Goal: Check status: Check status

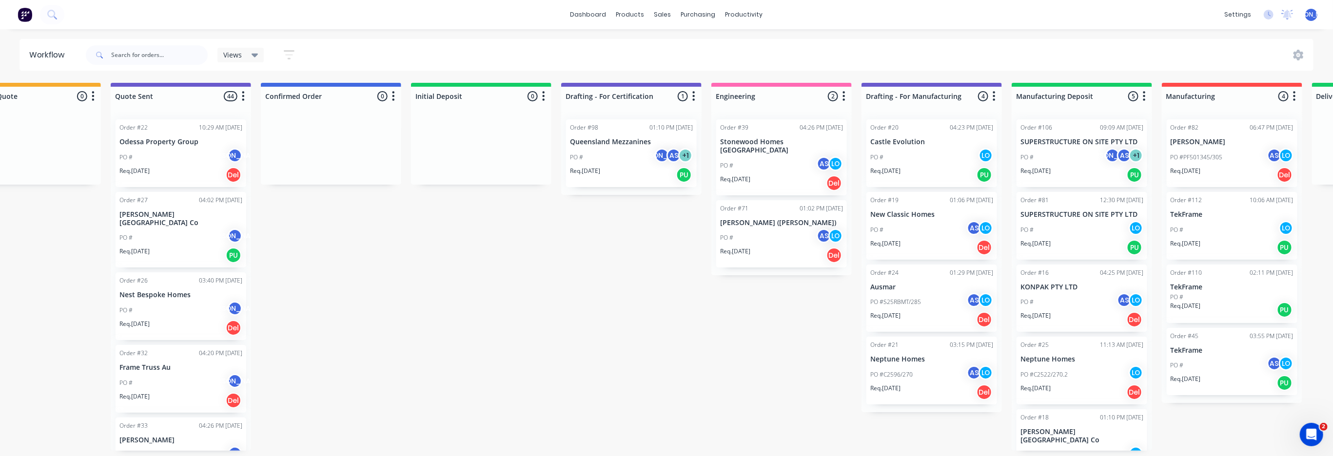
click at [140, 201] on div "Order #27" at bounding box center [133, 200] width 28 height 9
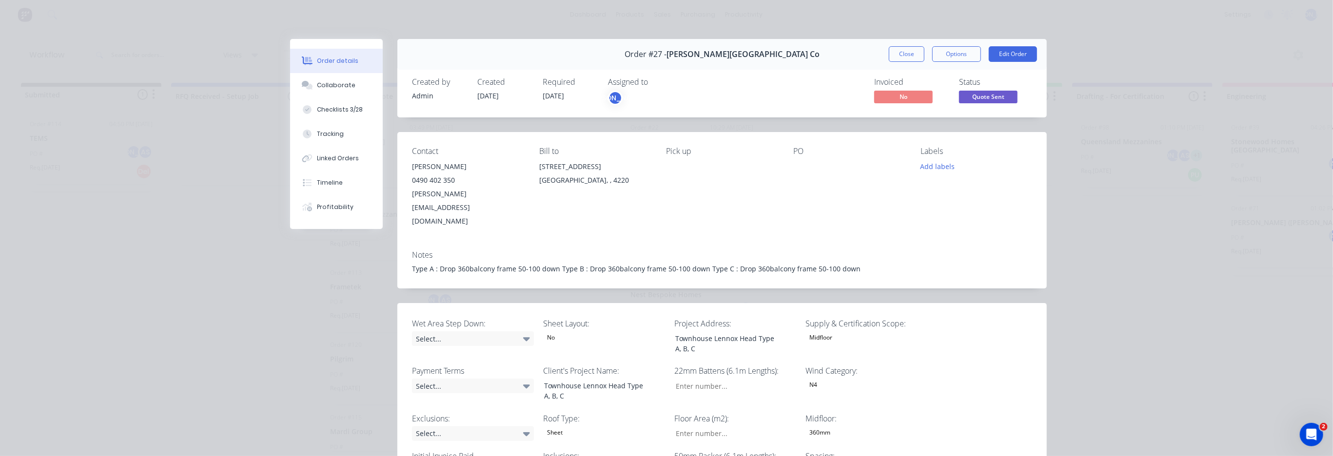
click at [890, 53] on button "Close" at bounding box center [907, 54] width 36 height 16
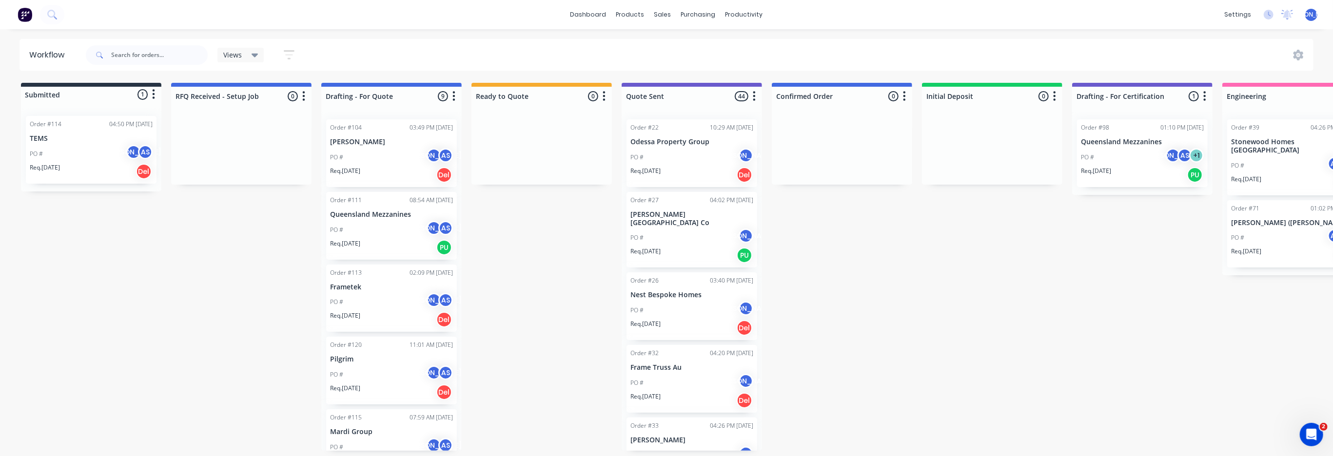
click at [1053, 94] on icon "button" at bounding box center [1054, 96] width 3 height 12
click at [683, 48] on div "Sales Orders" at bounding box center [699, 46] width 40 height 9
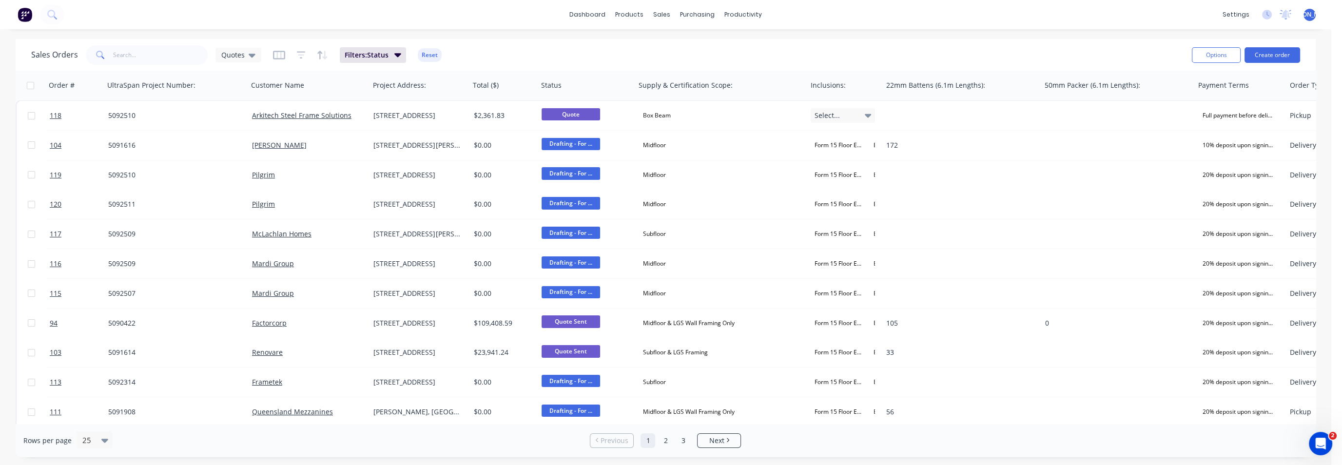
click at [63, 54] on h1 "Sales Orders" at bounding box center [54, 54] width 47 height 9
click at [397, 57] on icon "button" at bounding box center [397, 55] width 7 height 4
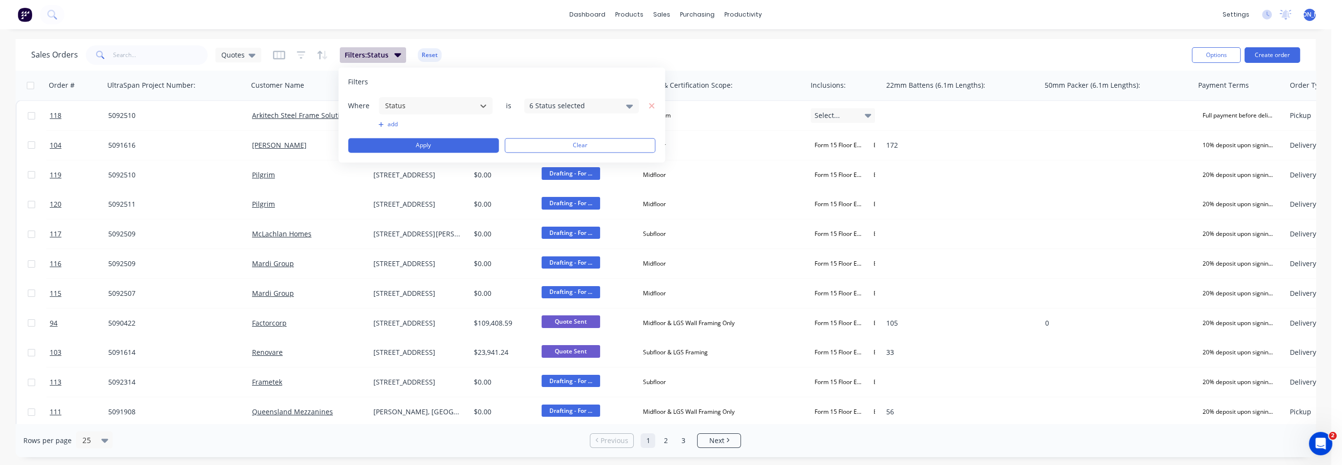
click at [397, 57] on icon "button" at bounding box center [397, 55] width 7 height 4
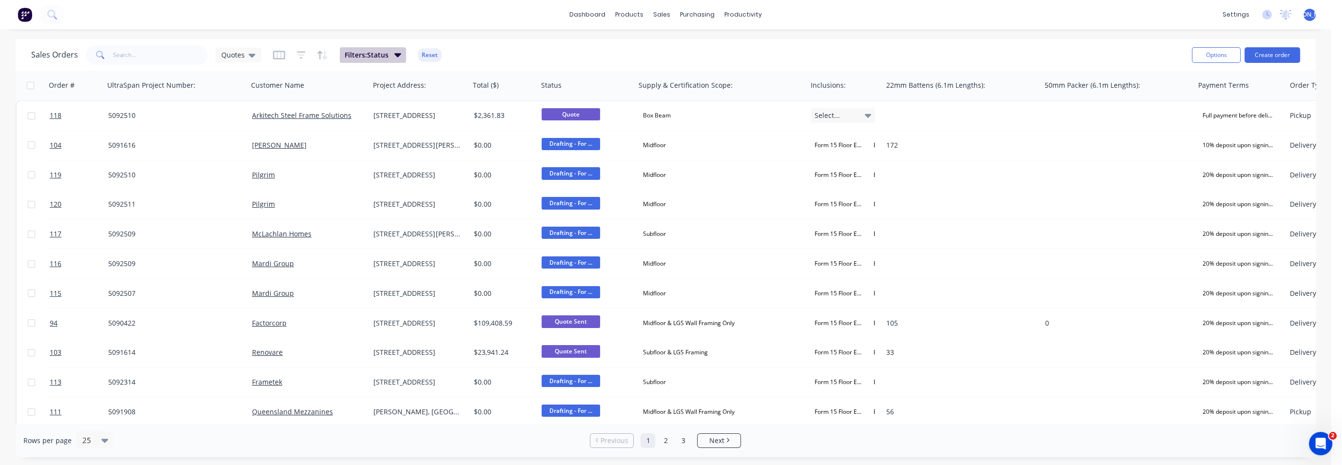
click at [398, 57] on icon "button" at bounding box center [397, 54] width 7 height 11
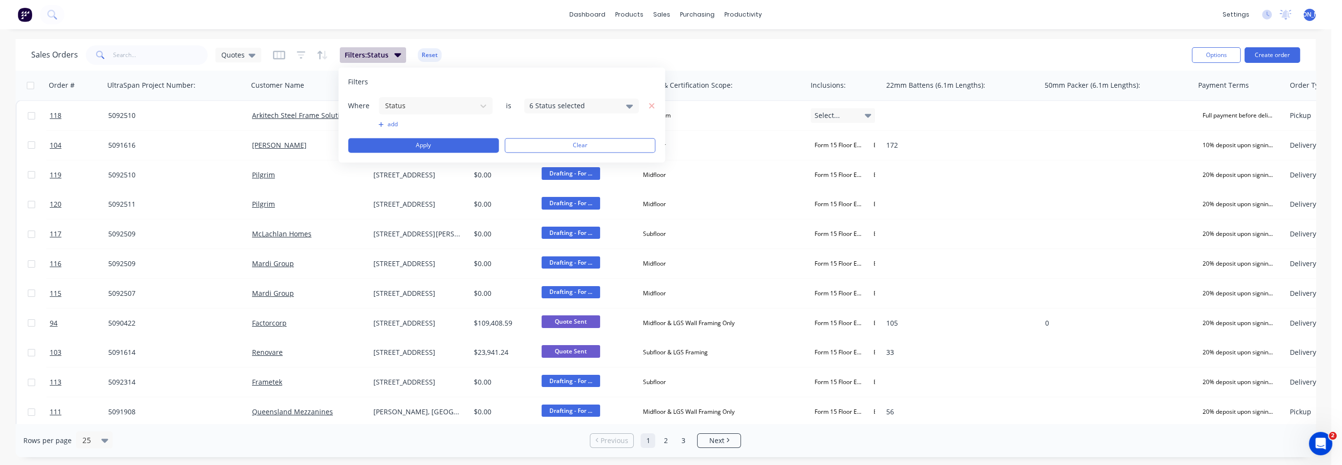
click at [398, 57] on icon "button" at bounding box center [397, 54] width 7 height 11
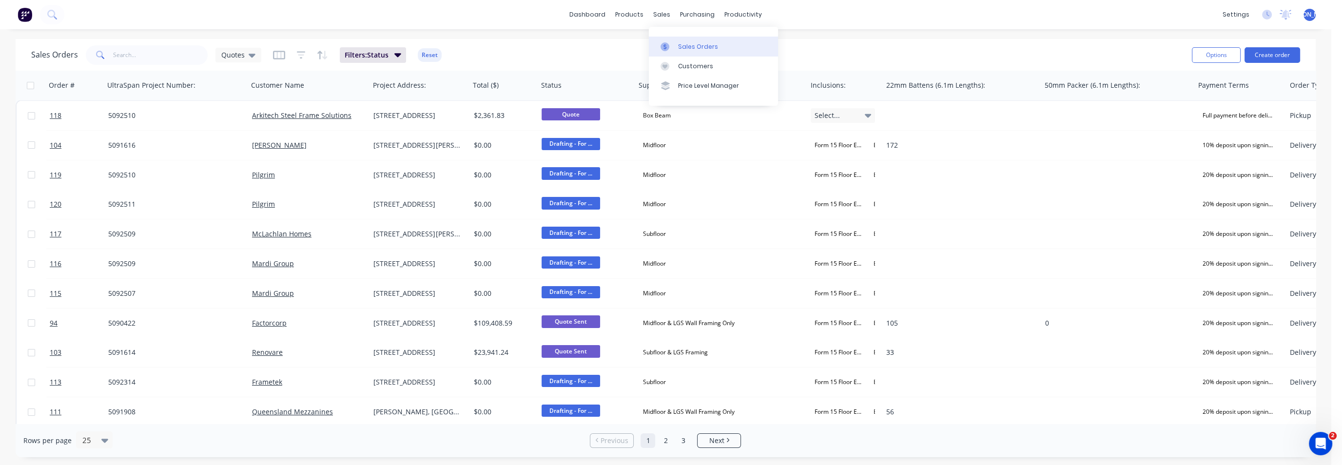
click at [697, 46] on div "Sales Orders" at bounding box center [698, 46] width 40 height 9
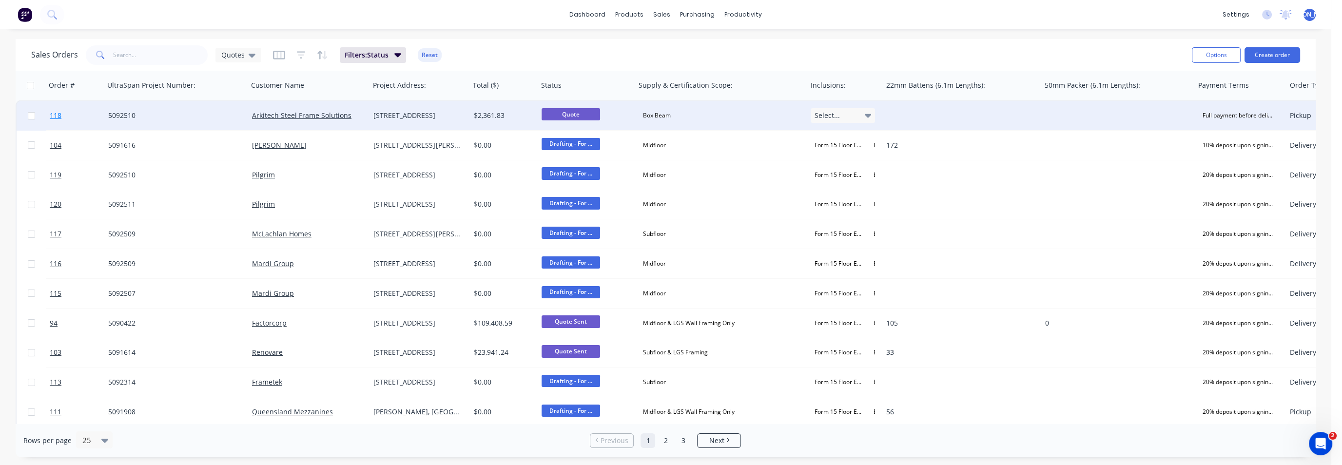
click at [60, 118] on span "118" at bounding box center [56, 116] width 12 height 10
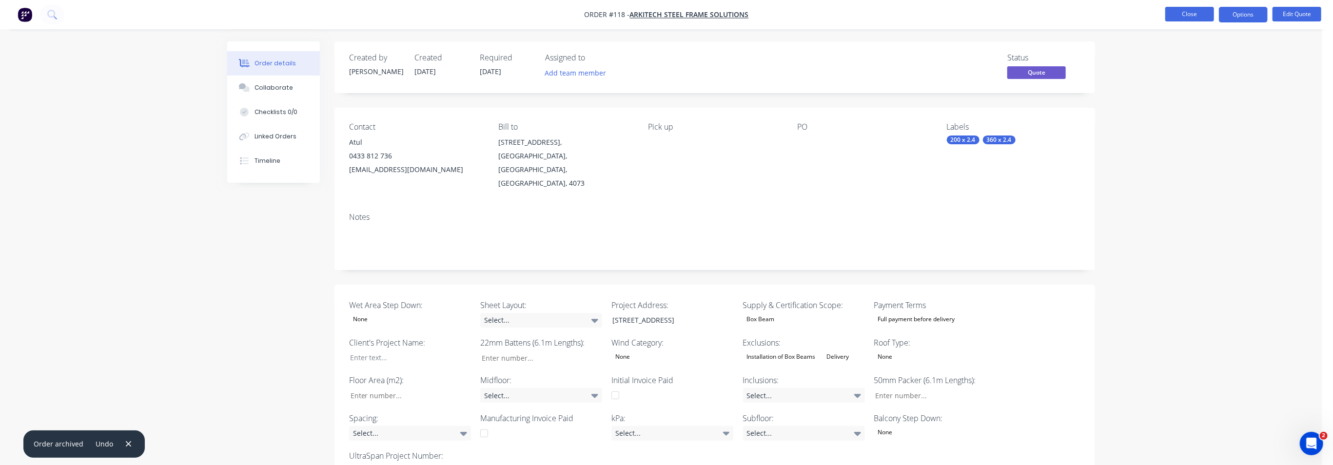
click at [1178, 13] on button "Close" at bounding box center [1189, 14] width 49 height 15
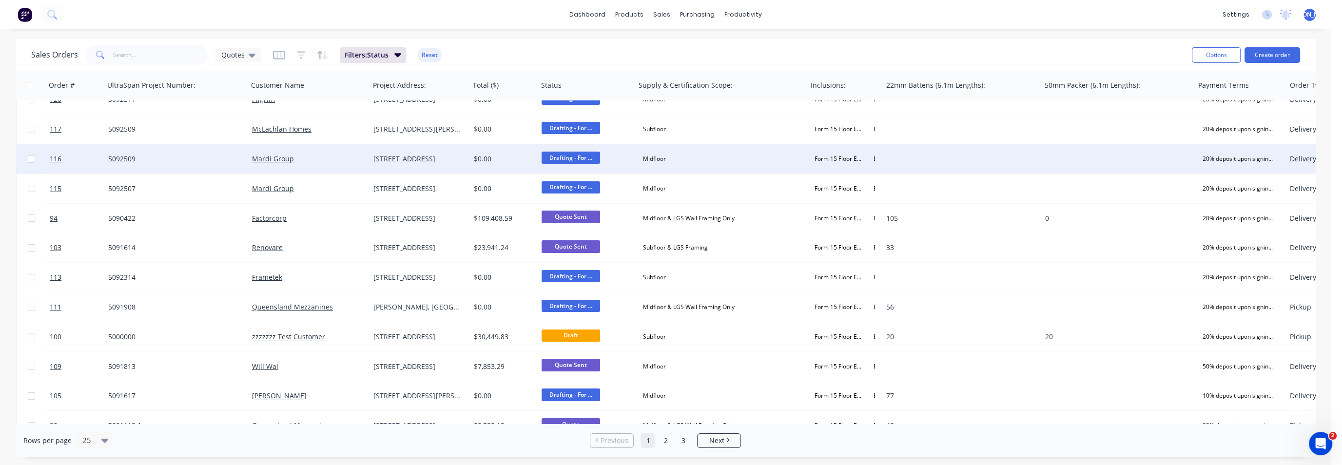
scroll to position [122, 0]
